Goal: Information Seeking & Learning: Learn about a topic

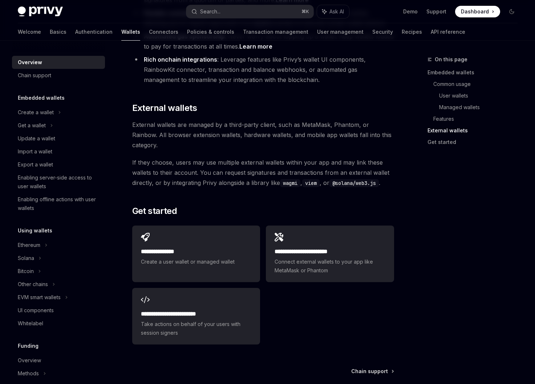
scroll to position [1061, 0]
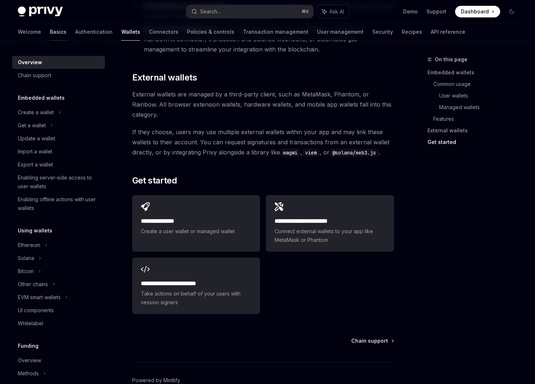
click at [50, 30] on link "Basics" at bounding box center [58, 31] width 17 height 17
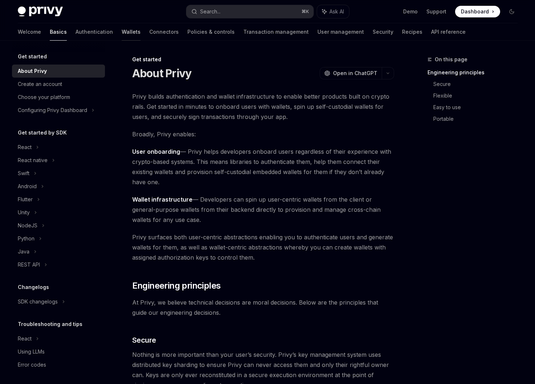
click at [122, 31] on link "Wallets" at bounding box center [131, 31] width 19 height 17
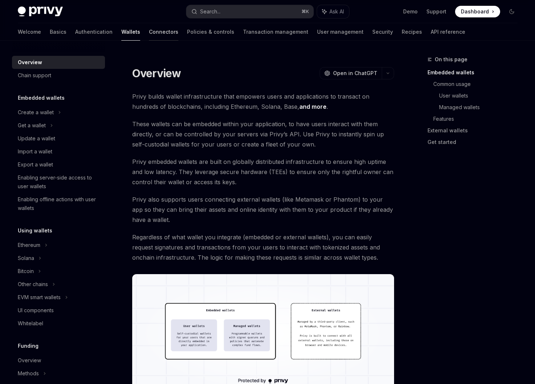
click at [149, 30] on link "Connectors" at bounding box center [163, 31] width 29 height 17
type textarea "*"
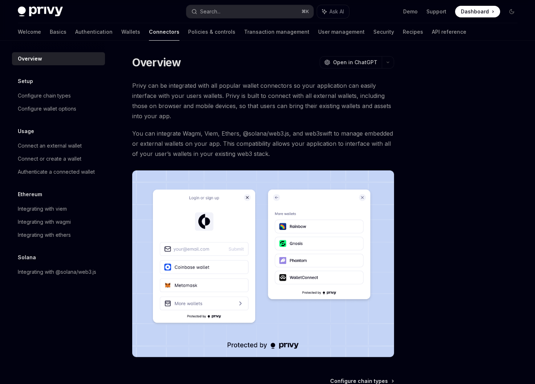
click at [203, 145] on span "You can integrate Wagmi, Viem, Ethers, @solana/web3.js, and web3swift to manage…" at bounding box center [263, 143] width 262 height 30
